Goal: Information Seeking & Learning: Find specific fact

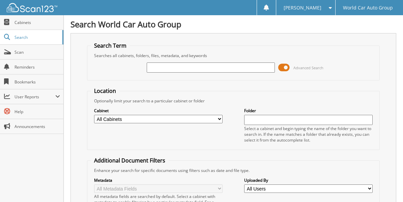
click at [163, 68] on input "text" at bounding box center [211, 67] width 128 height 10
type input "234599"
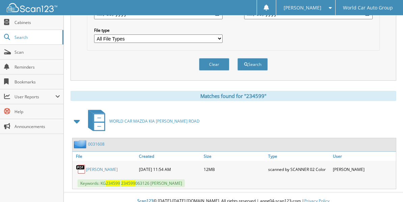
scroll to position [217, 0]
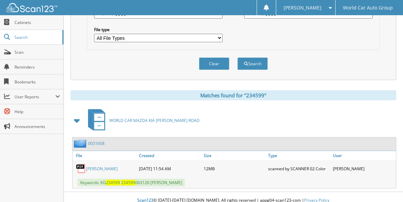
click at [93, 166] on link "[PERSON_NAME]" at bounding box center [102, 169] width 32 height 6
